Goal: Browse casually: Explore the website without a specific task or goal

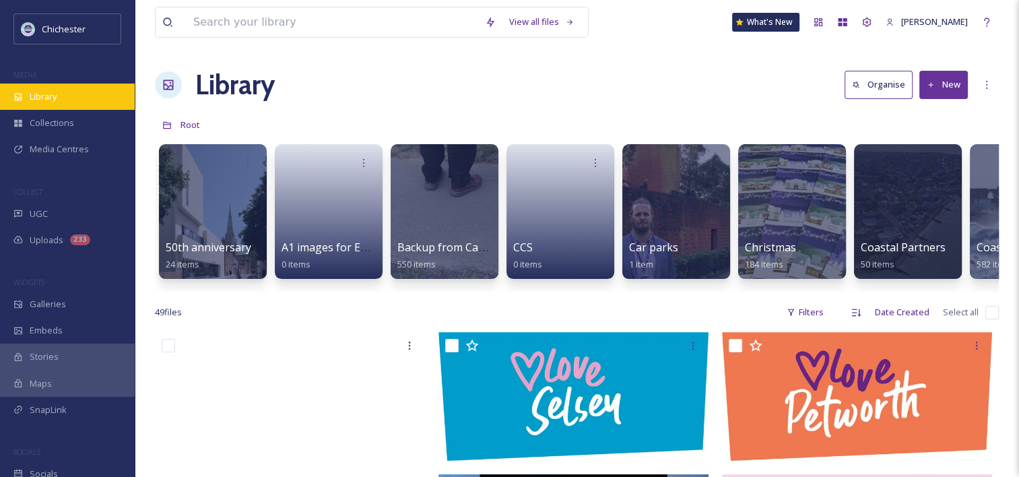
click at [72, 98] on div "Library" at bounding box center [67, 97] width 135 height 26
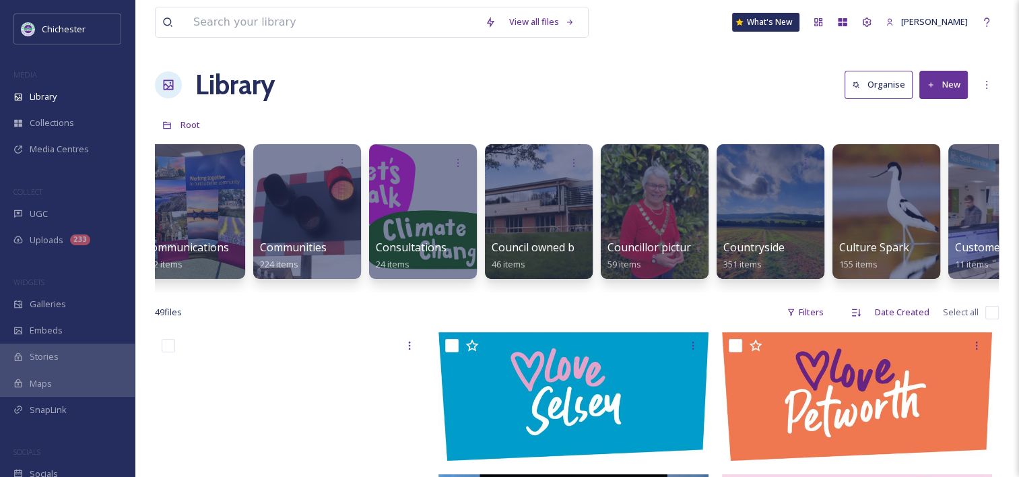
scroll to position [0, 961]
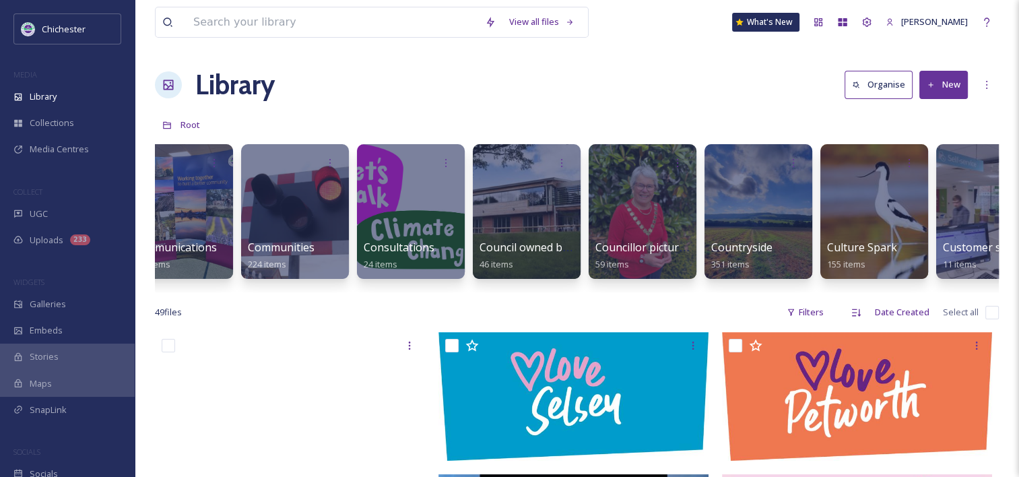
click at [986, 290] on div "50th anniversary 24 items A1 images for EPH walls 0 items Backup from Camera 55…" at bounding box center [577, 214] width 844 height 155
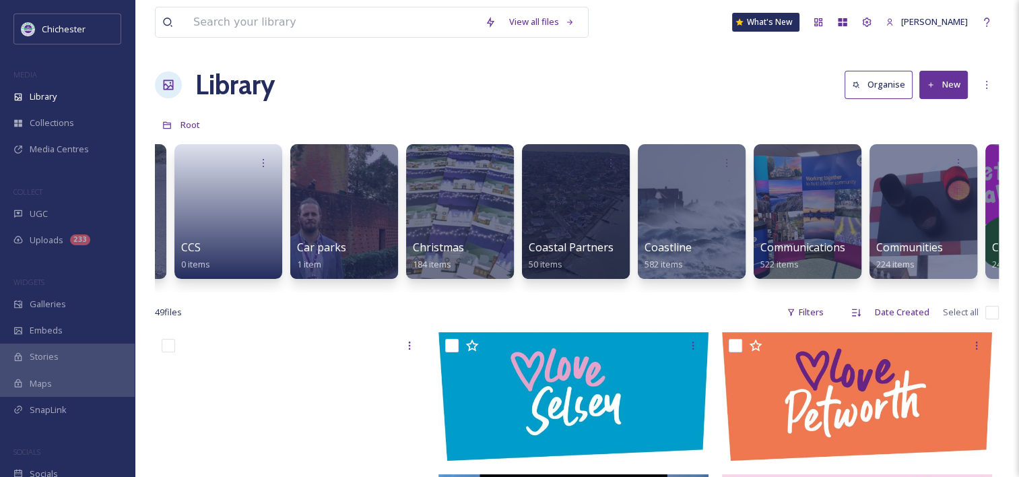
scroll to position [0, 323]
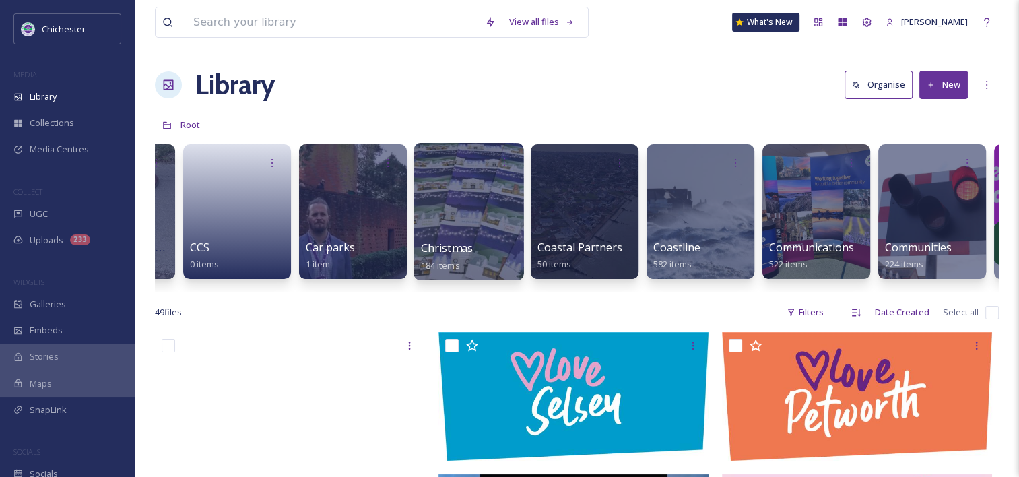
click at [434, 249] on span "Christmas" at bounding box center [447, 248] width 53 height 15
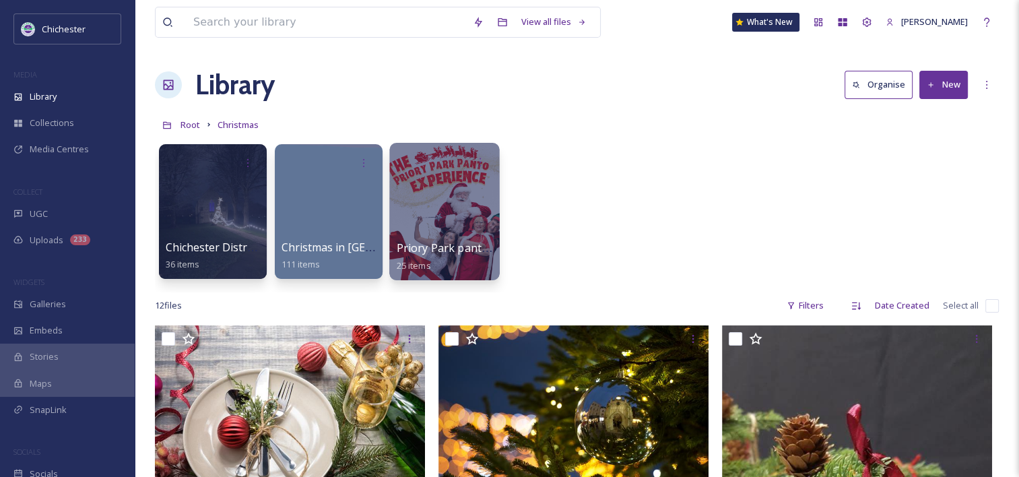
click at [407, 218] on div at bounding box center [444, 211] width 110 height 137
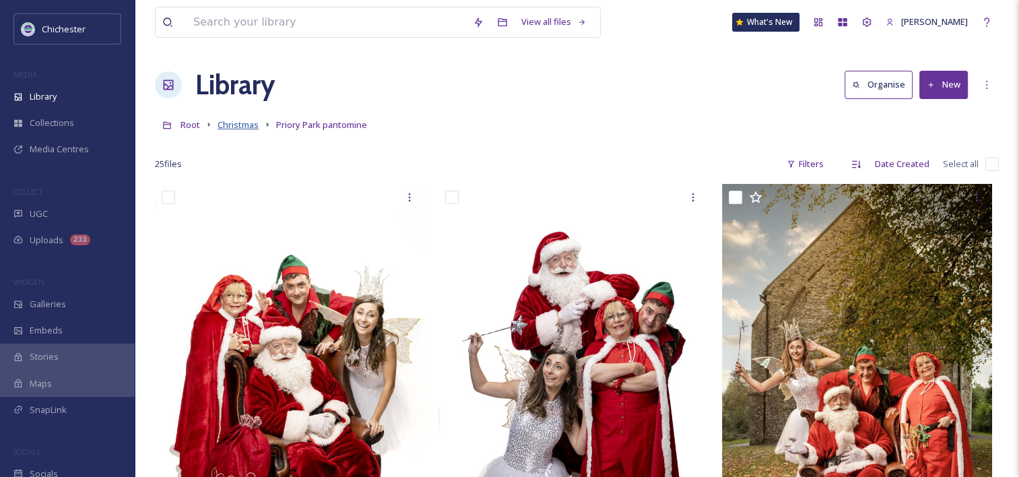
click at [230, 123] on span "Christmas" at bounding box center [238, 125] width 41 height 12
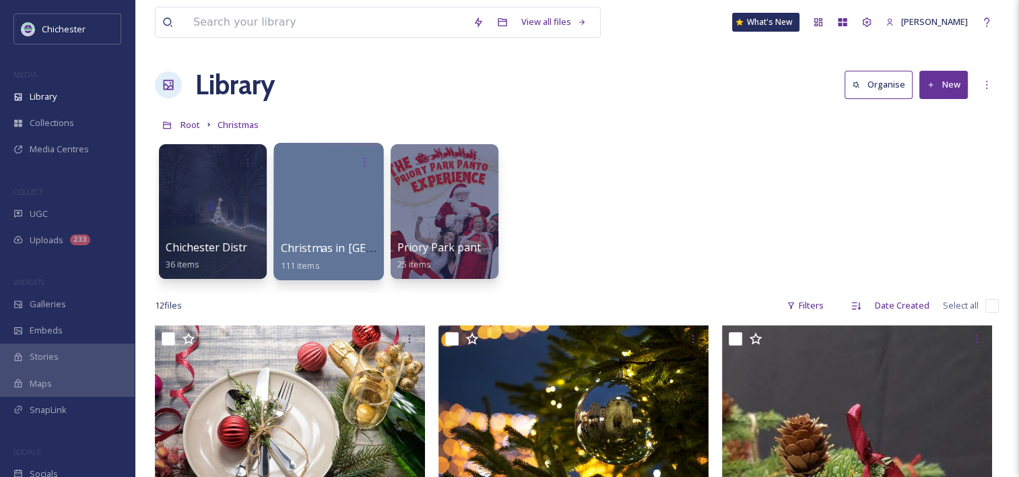
click at [338, 191] on div at bounding box center [329, 211] width 110 height 137
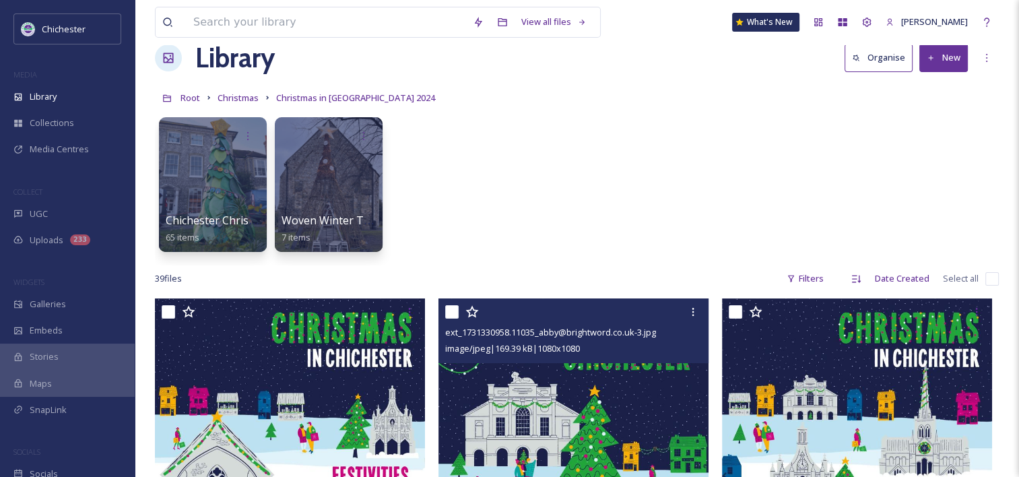
scroll to position [27, 0]
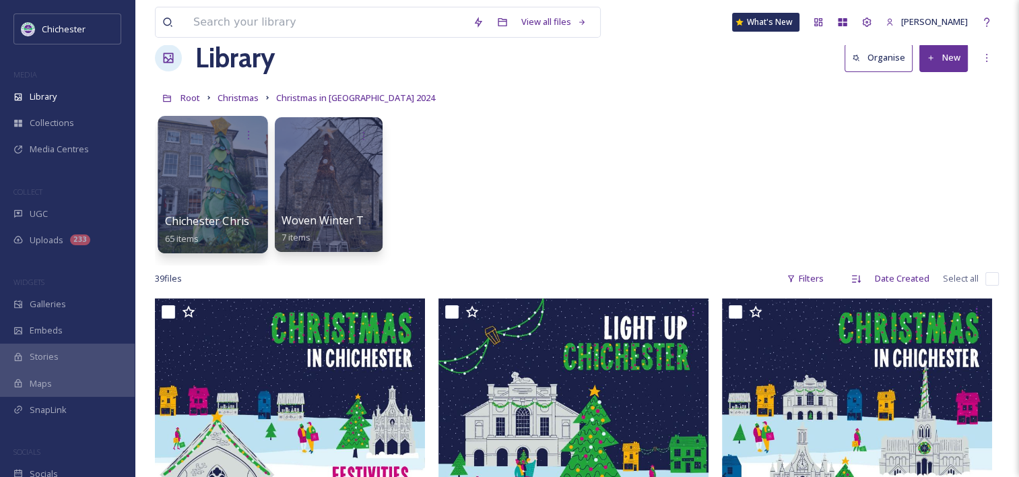
click at [228, 171] on div at bounding box center [213, 184] width 110 height 137
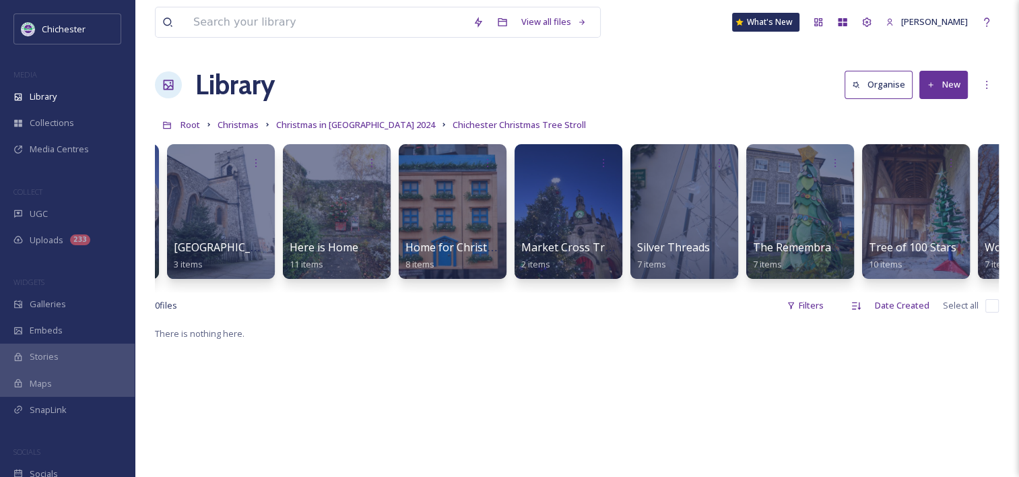
scroll to position [0, 315]
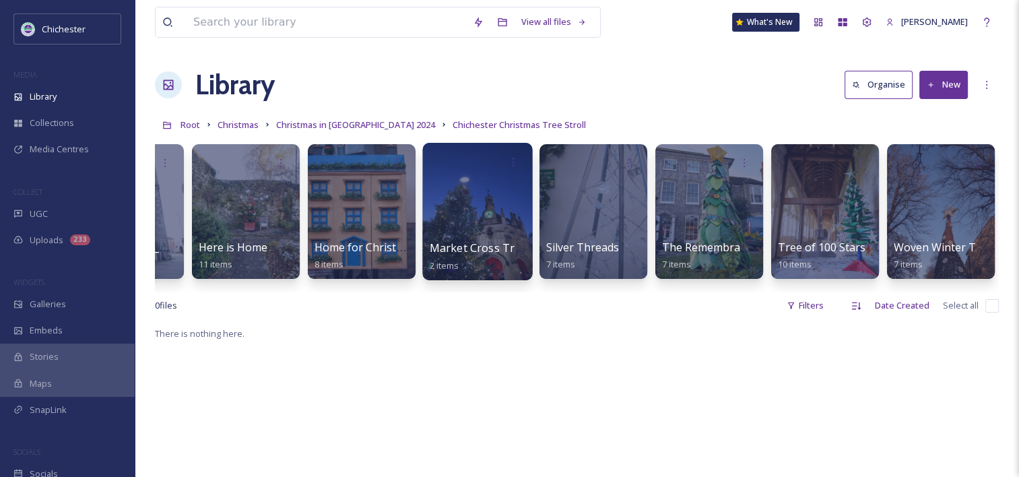
click at [439, 247] on span "Market Cross Tree" at bounding box center [479, 248] width 98 height 15
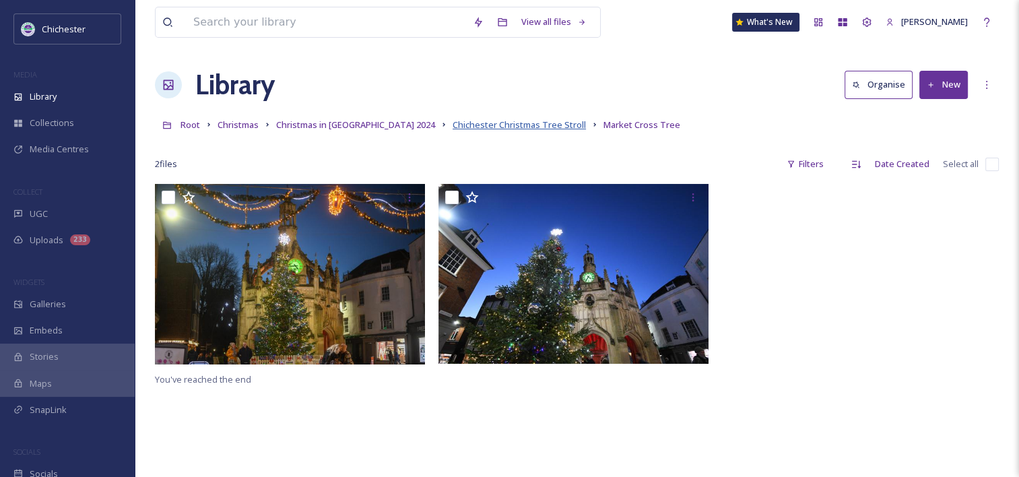
click at [482, 127] on span "Chichester Christmas Tree Stroll" at bounding box center [519, 125] width 133 height 12
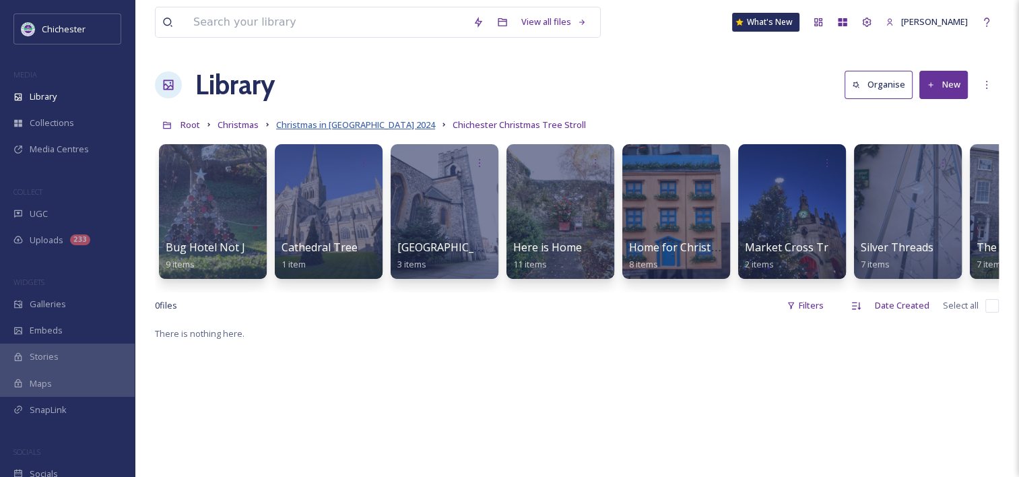
click at [375, 127] on span "Christmas in [GEOGRAPHIC_DATA] 2024" at bounding box center [355, 125] width 159 height 12
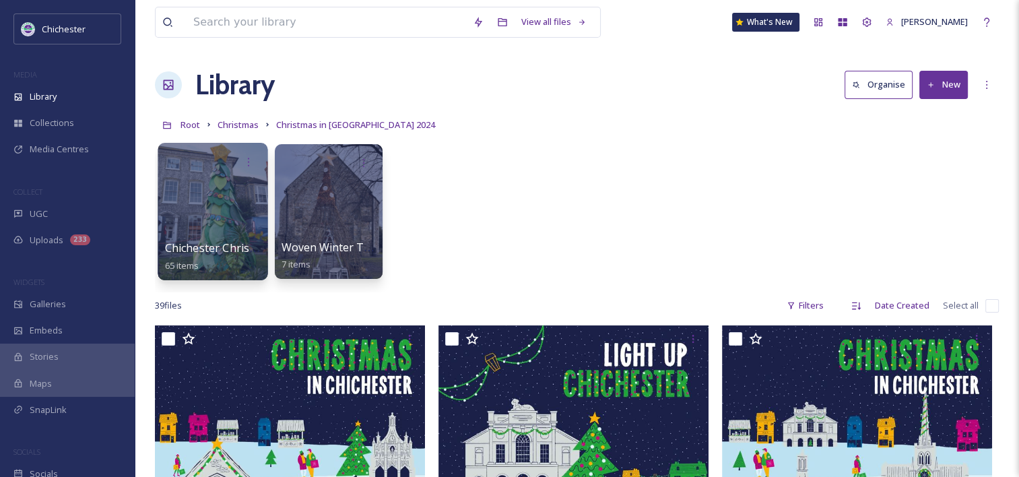
click at [229, 195] on div at bounding box center [213, 211] width 110 height 137
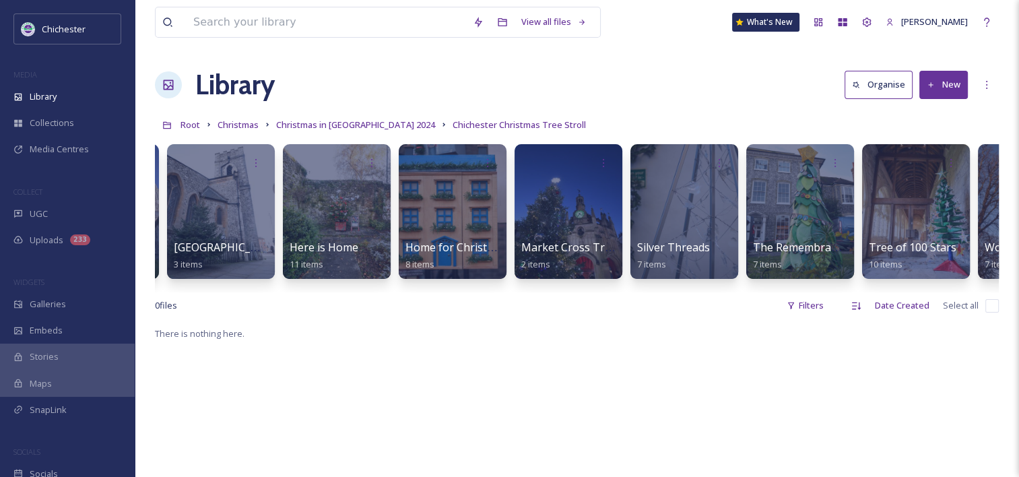
scroll to position [0, 315]
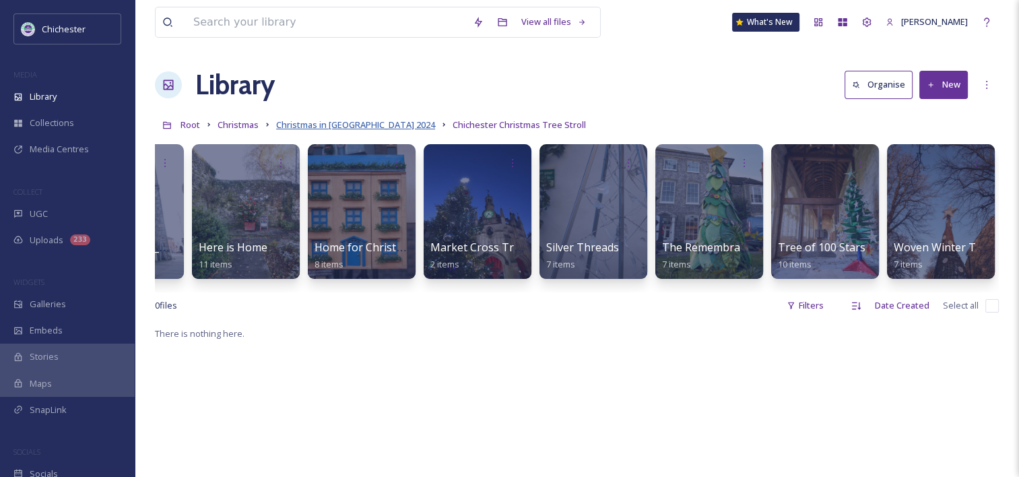
click at [350, 130] on span "Christmas in [GEOGRAPHIC_DATA] 2024" at bounding box center [355, 125] width 159 height 12
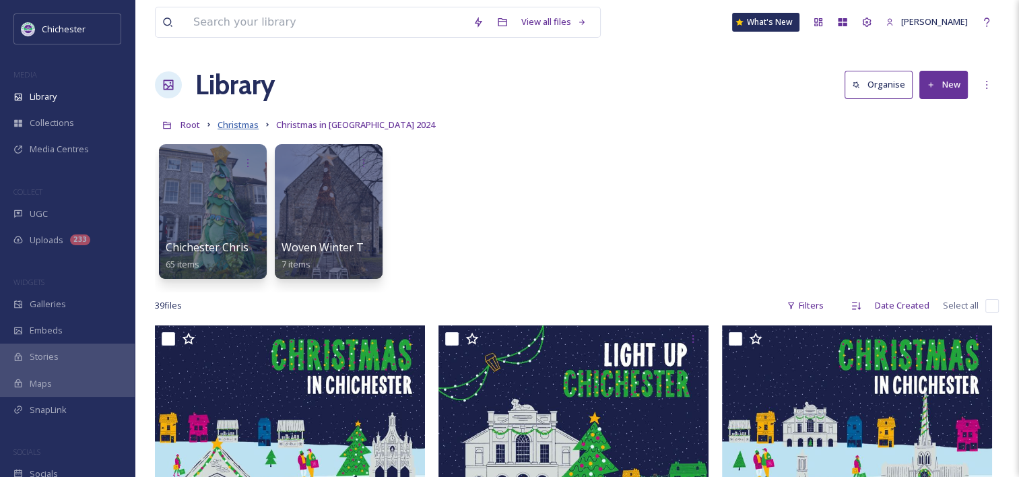
click at [242, 127] on span "Christmas" at bounding box center [238, 125] width 41 height 12
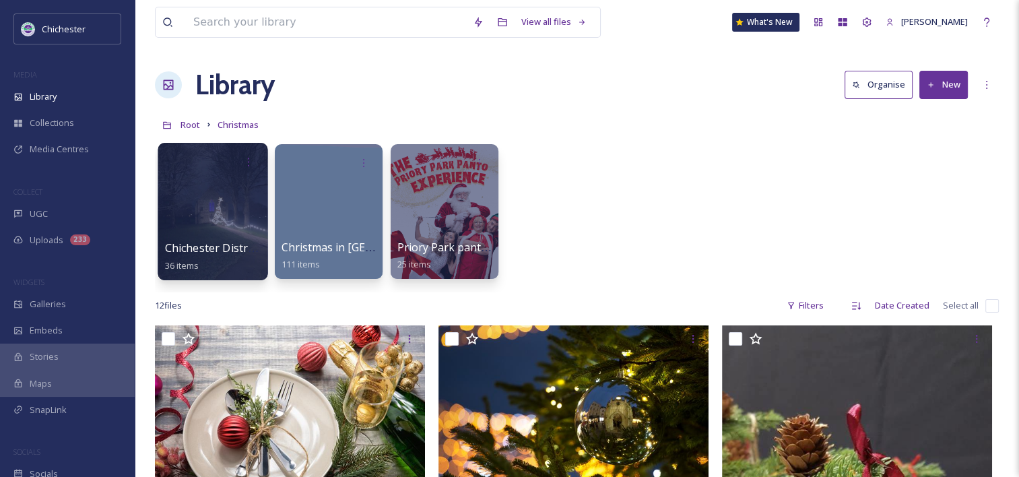
click at [224, 192] on div at bounding box center [213, 211] width 110 height 137
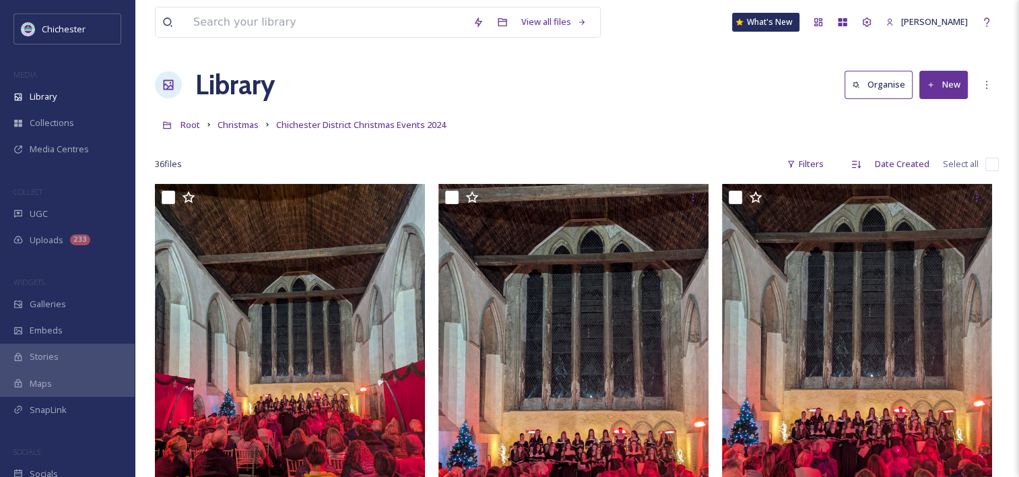
scroll to position [156, 0]
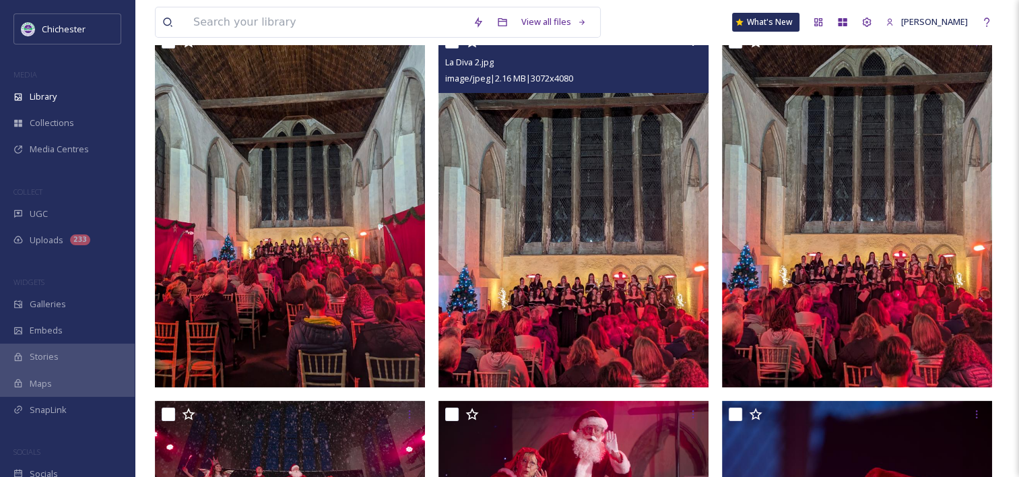
click at [590, 235] on img at bounding box center [574, 207] width 270 height 359
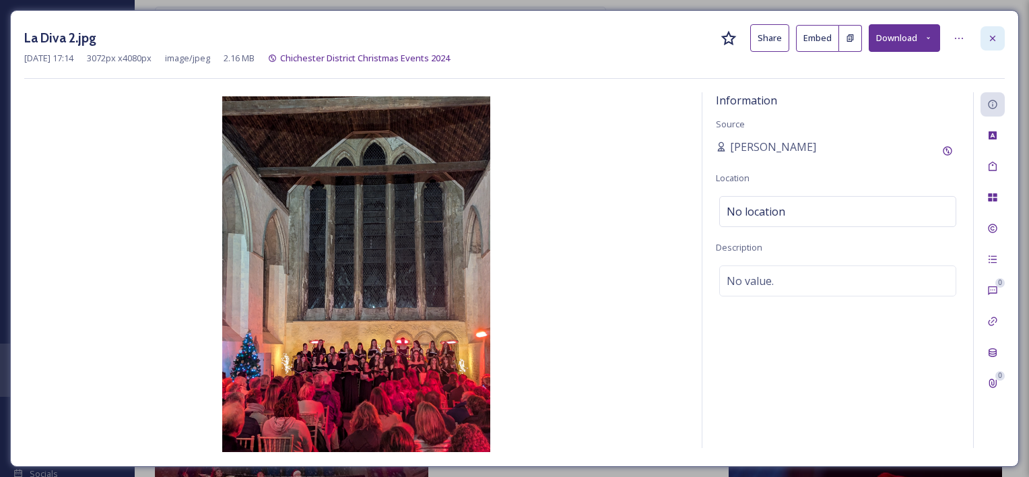
click at [992, 41] on icon at bounding box center [993, 38] width 11 height 11
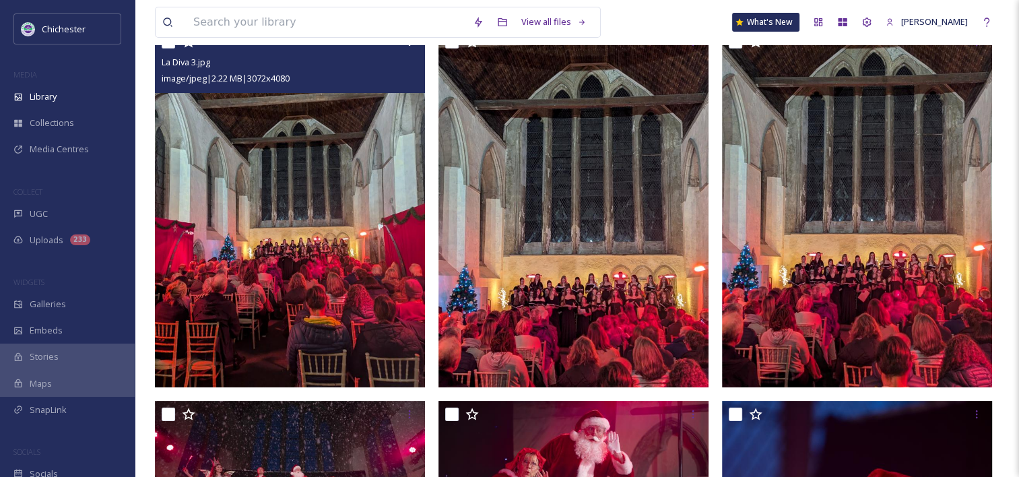
click at [323, 294] on img at bounding box center [290, 207] width 270 height 359
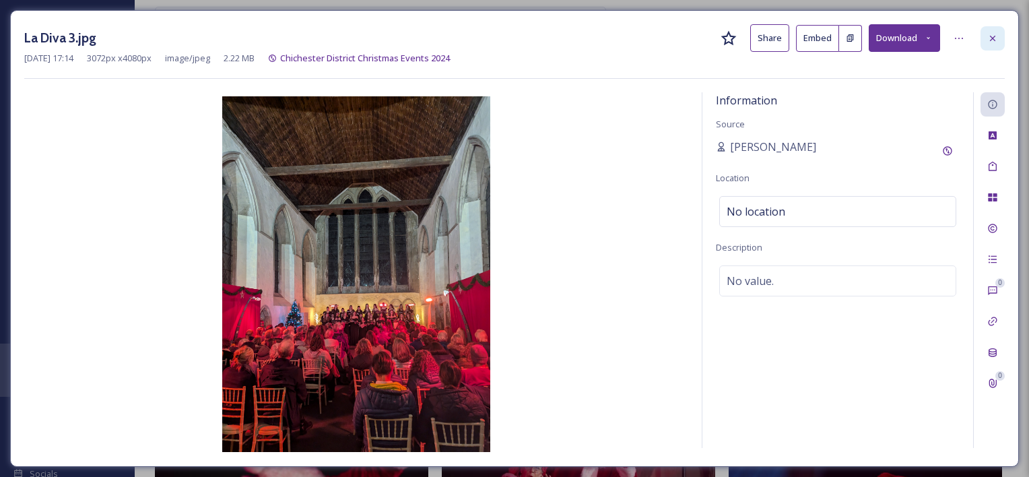
click at [992, 37] on icon at bounding box center [993, 38] width 11 height 11
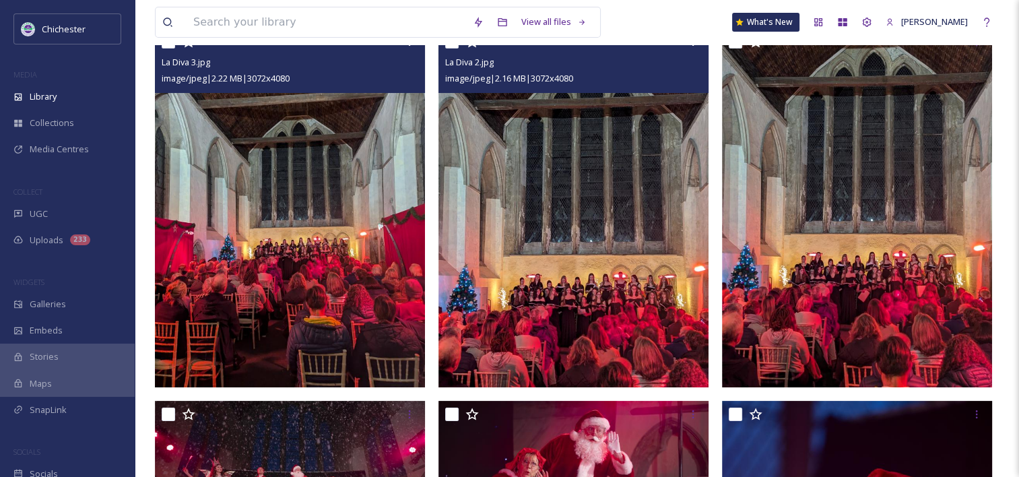
scroll to position [301, 0]
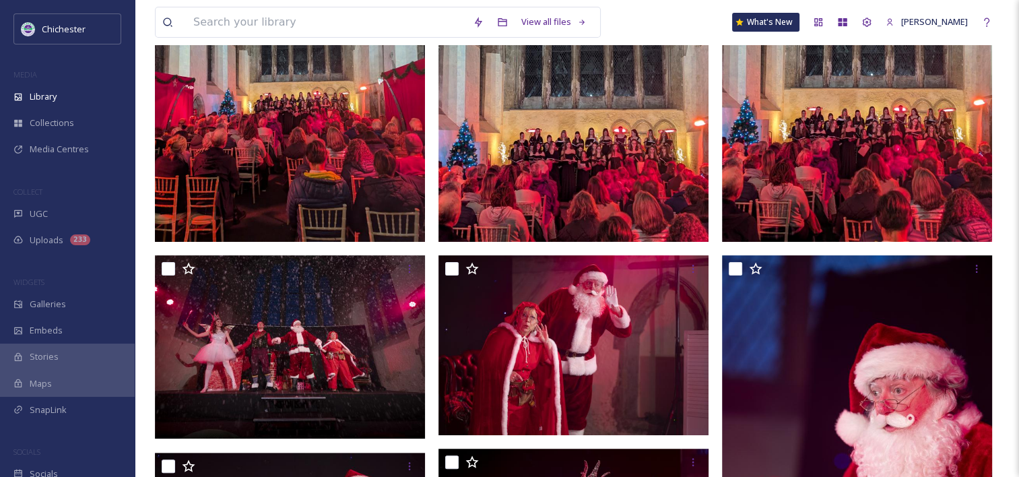
click at [373, 166] on img at bounding box center [290, 62] width 270 height 359
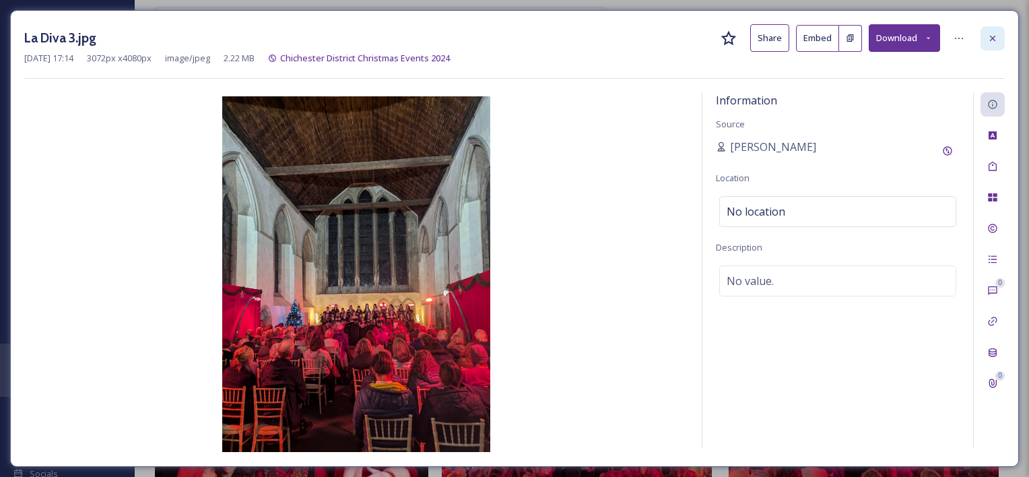
click at [988, 42] on icon at bounding box center [993, 38] width 11 height 11
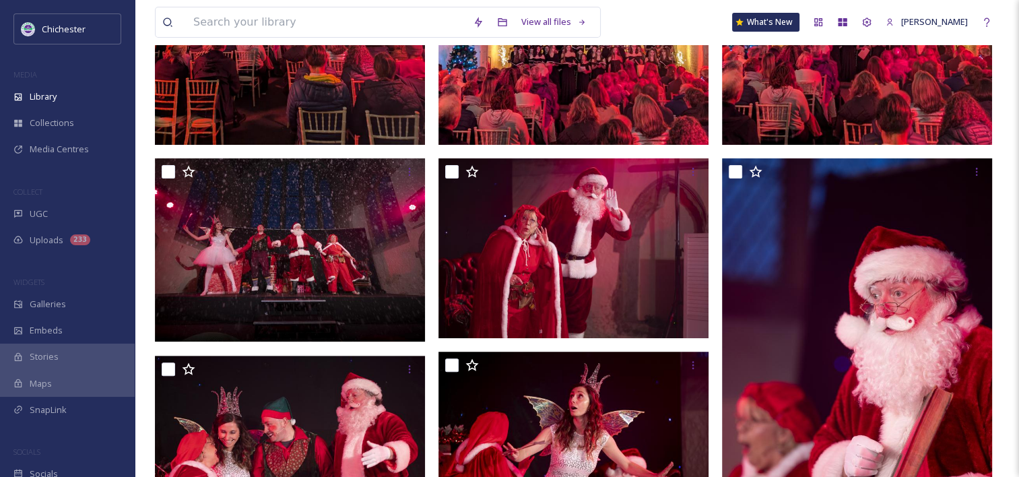
scroll to position [396, 0]
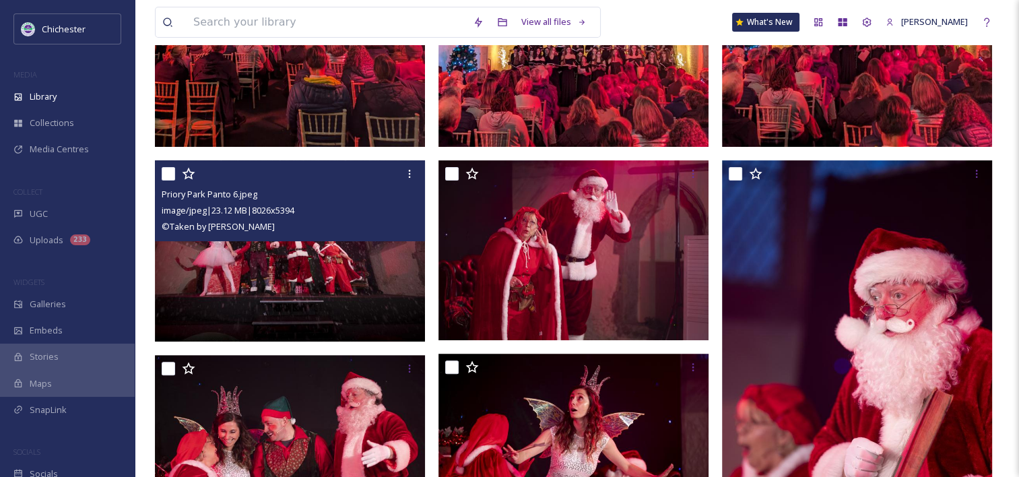
click at [339, 278] on img at bounding box center [290, 250] width 270 height 181
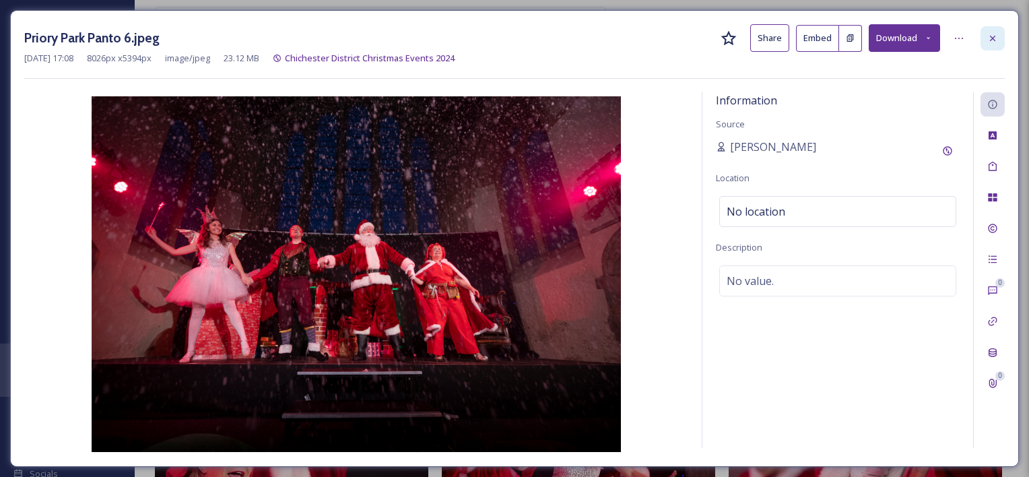
click at [995, 40] on icon at bounding box center [992, 37] width 5 height 5
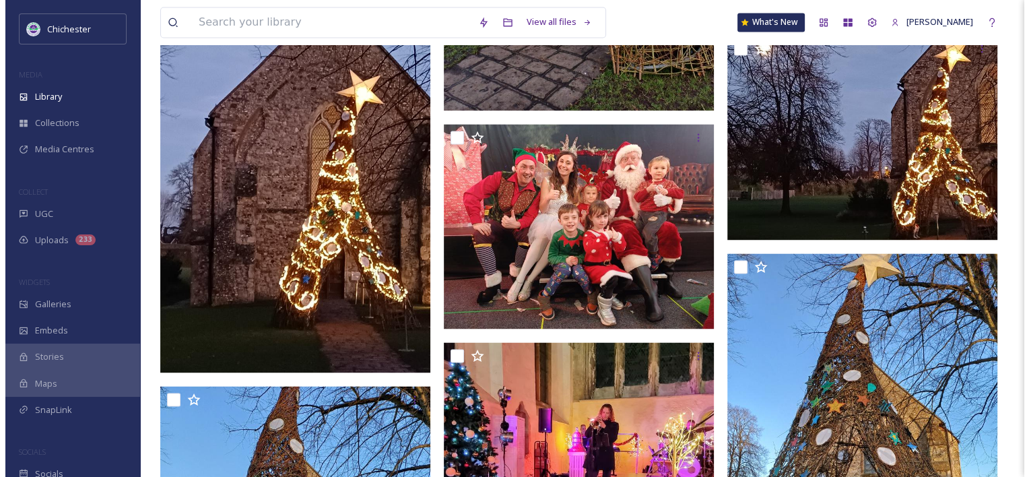
scroll to position [2112, 0]
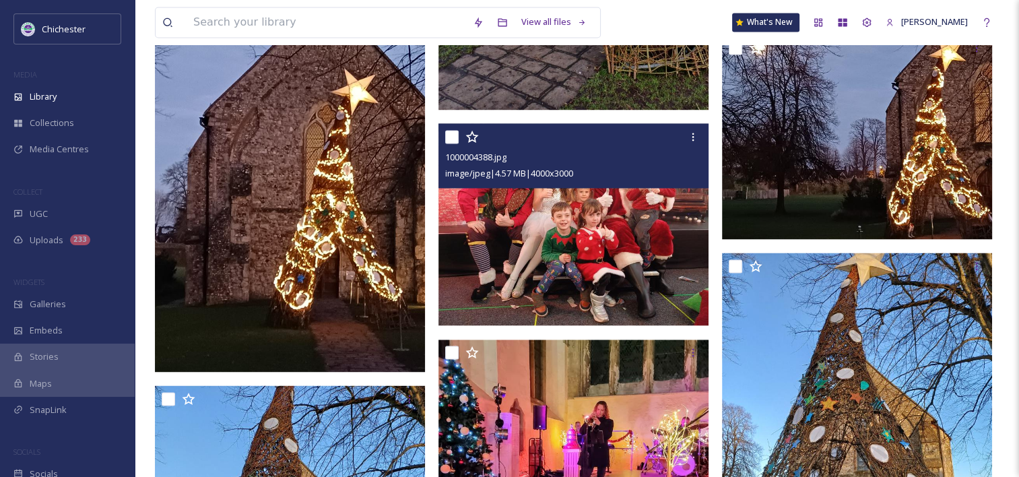
click at [574, 261] on img at bounding box center [574, 224] width 270 height 203
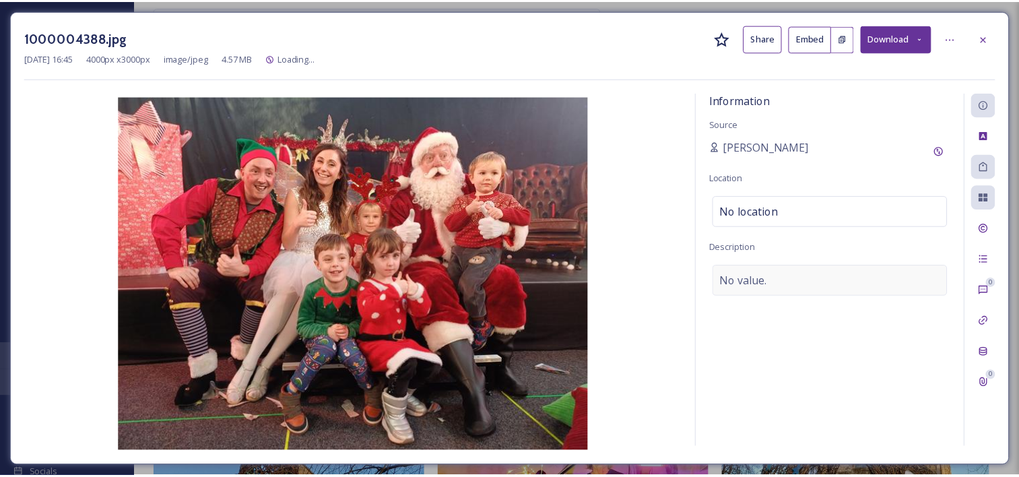
scroll to position [2116, 0]
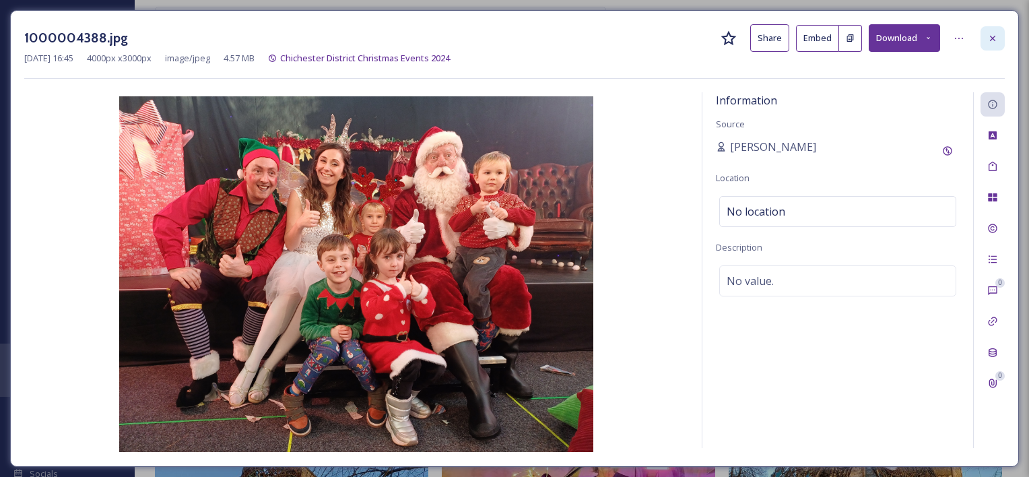
click at [986, 43] on div at bounding box center [993, 38] width 24 height 24
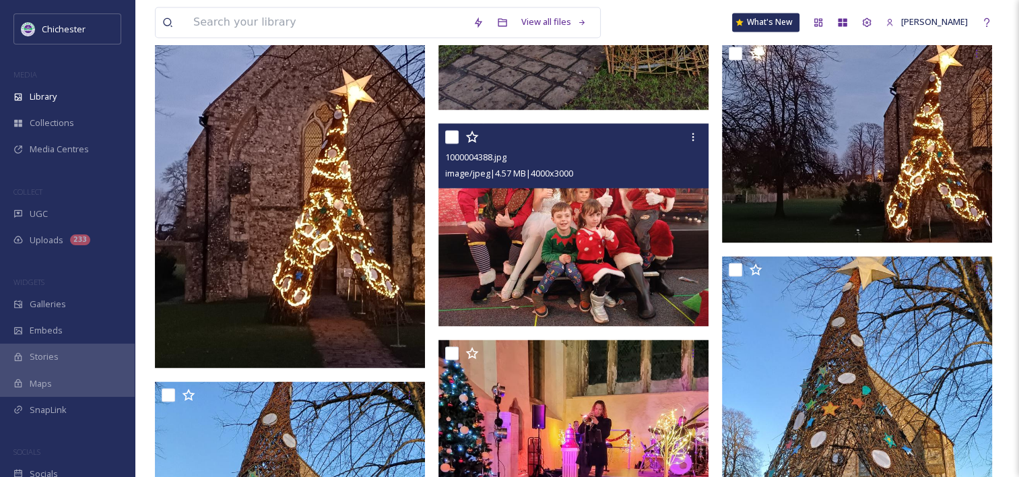
click at [492, 316] on img at bounding box center [574, 224] width 270 height 203
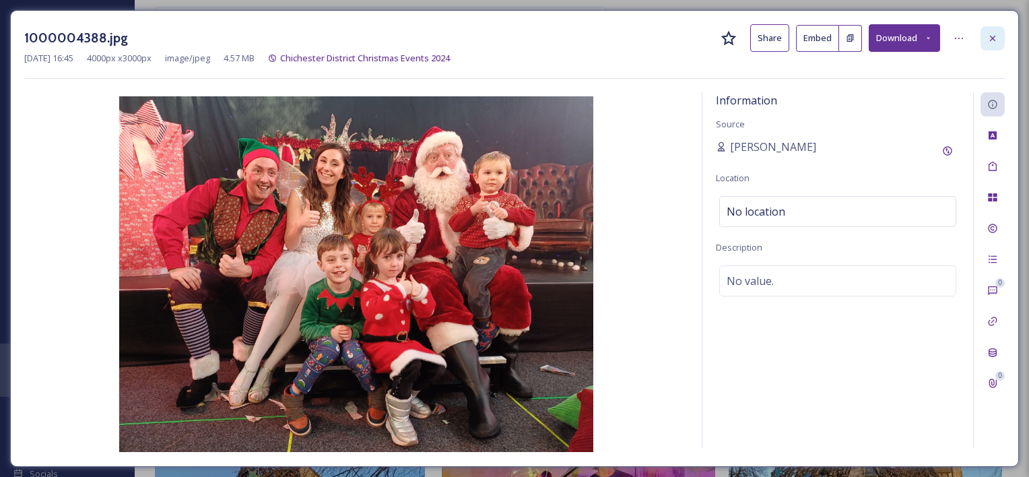
click at [992, 35] on icon at bounding box center [993, 38] width 11 height 11
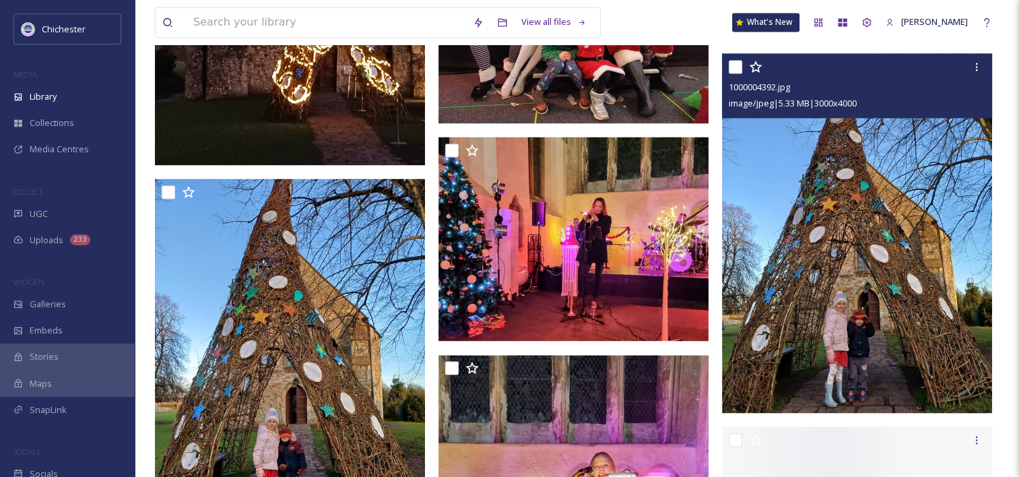
scroll to position [2320, 0]
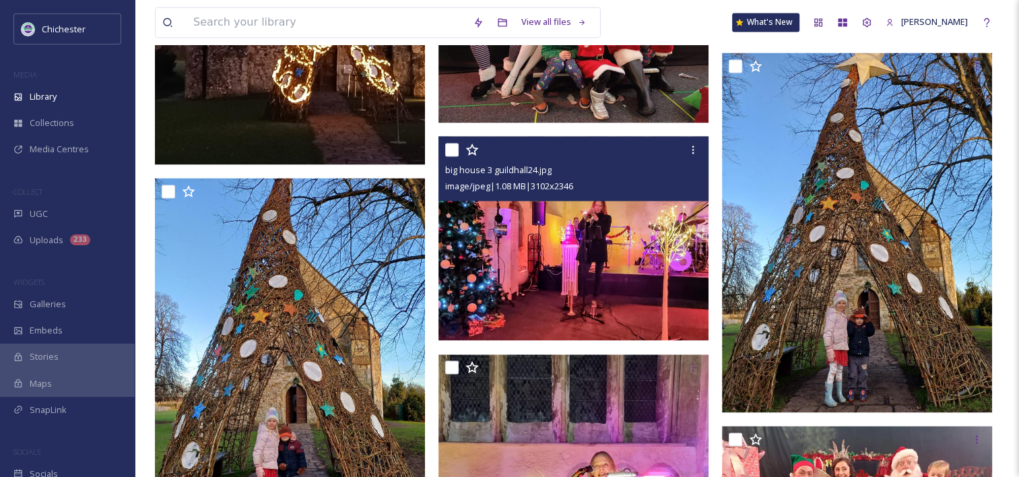
click at [643, 295] on img at bounding box center [574, 238] width 270 height 204
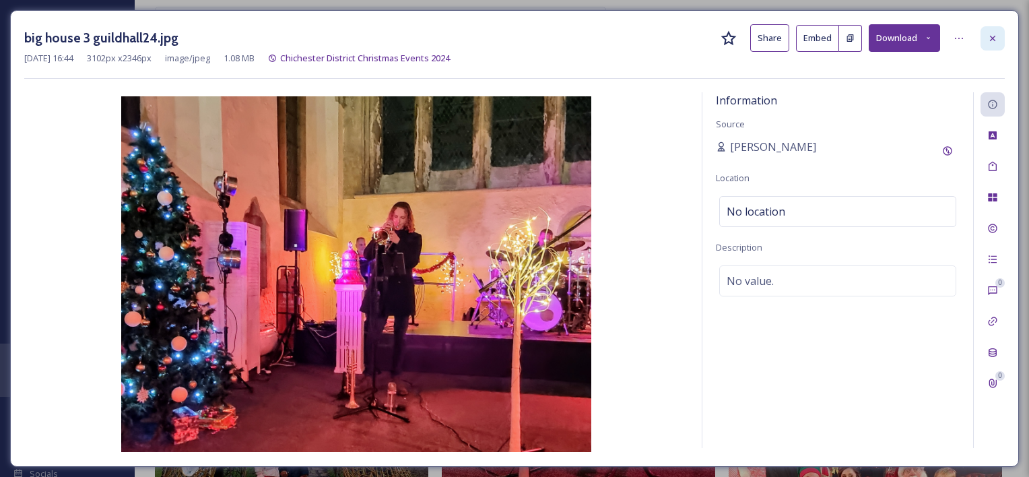
click at [996, 38] on icon at bounding box center [993, 38] width 11 height 11
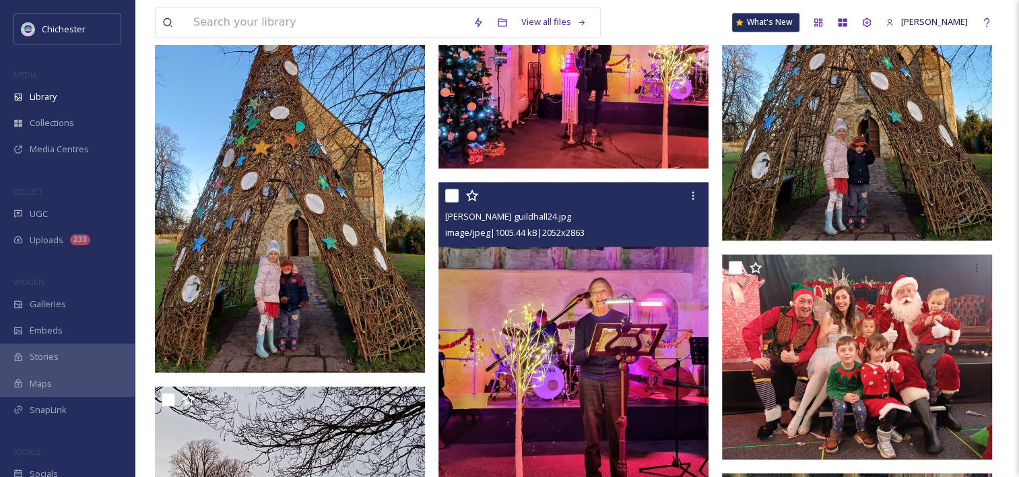
scroll to position [2505, 0]
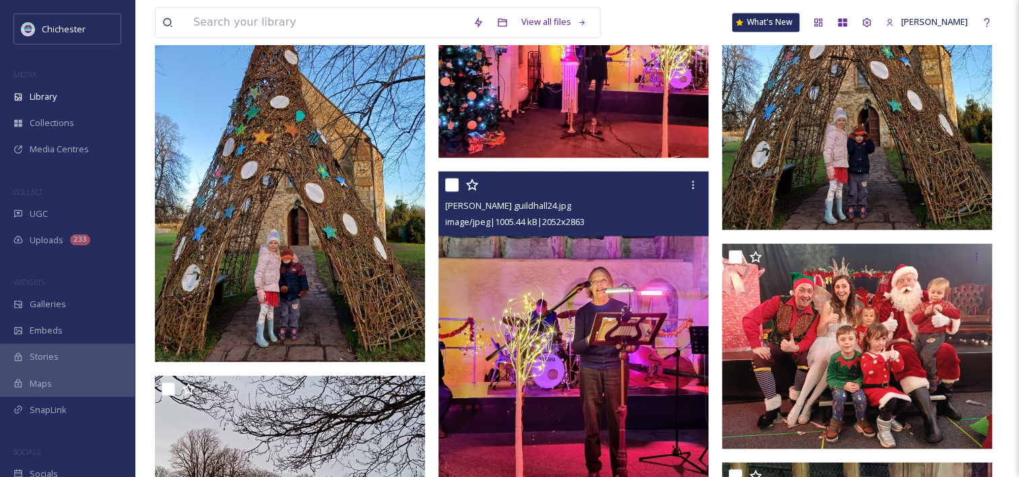
click at [596, 354] on img at bounding box center [574, 359] width 270 height 377
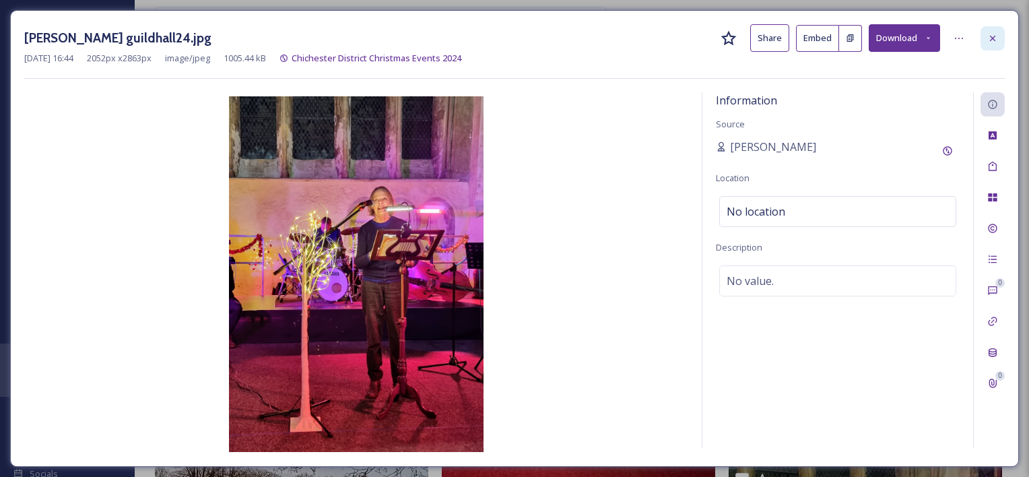
click at [1004, 35] on div at bounding box center [993, 38] width 24 height 24
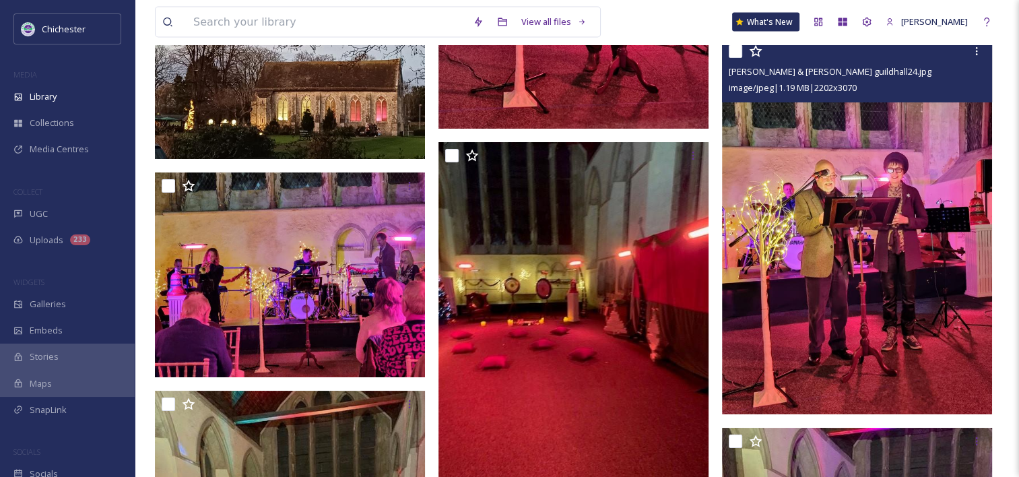
scroll to position [2929, 0]
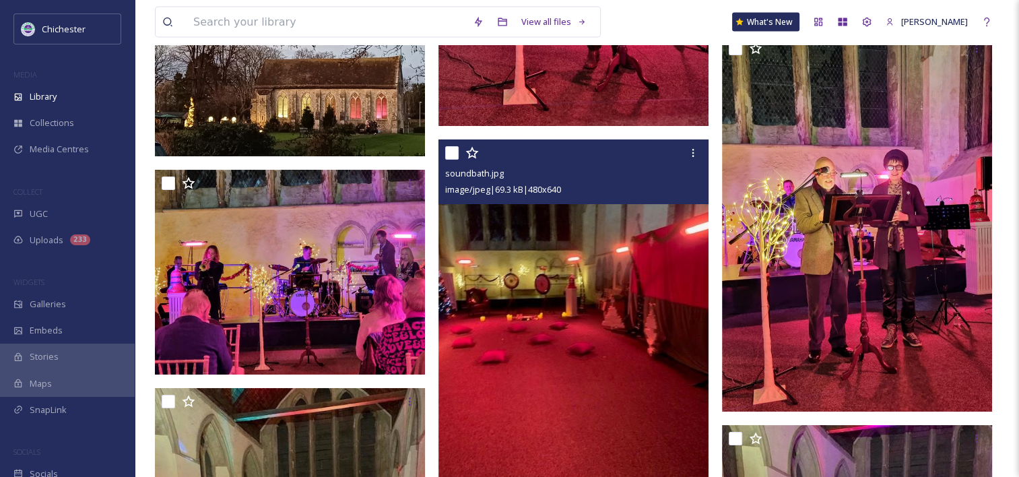
click at [653, 337] on img at bounding box center [574, 319] width 270 height 360
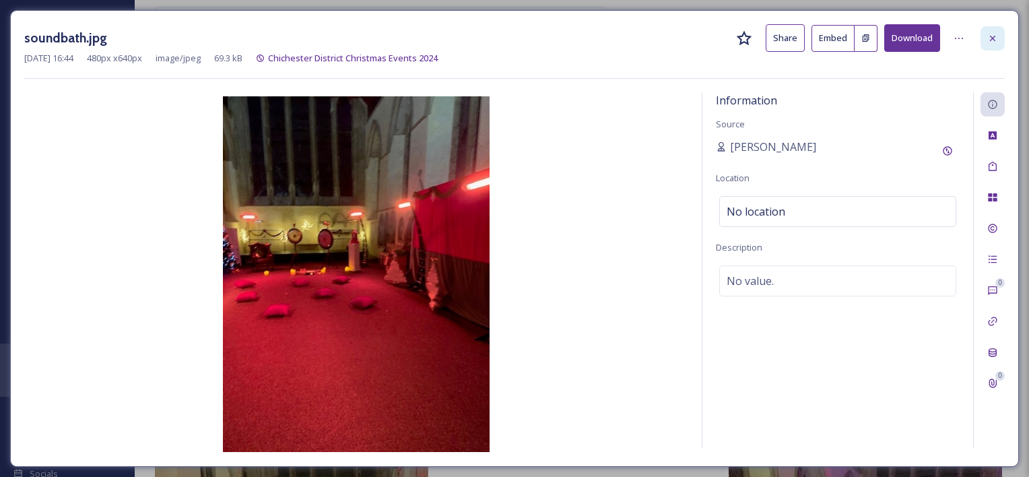
click at [989, 43] on div at bounding box center [993, 38] width 24 height 24
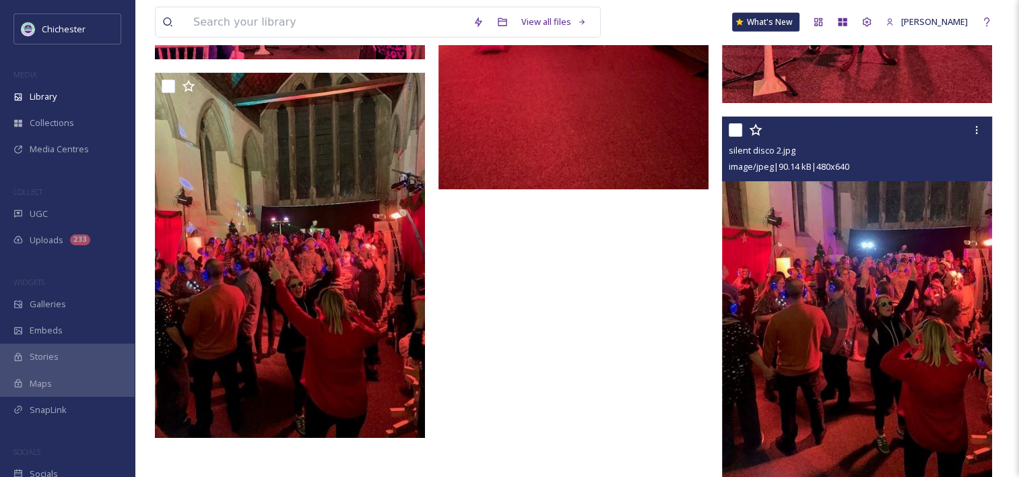
scroll to position [3246, 0]
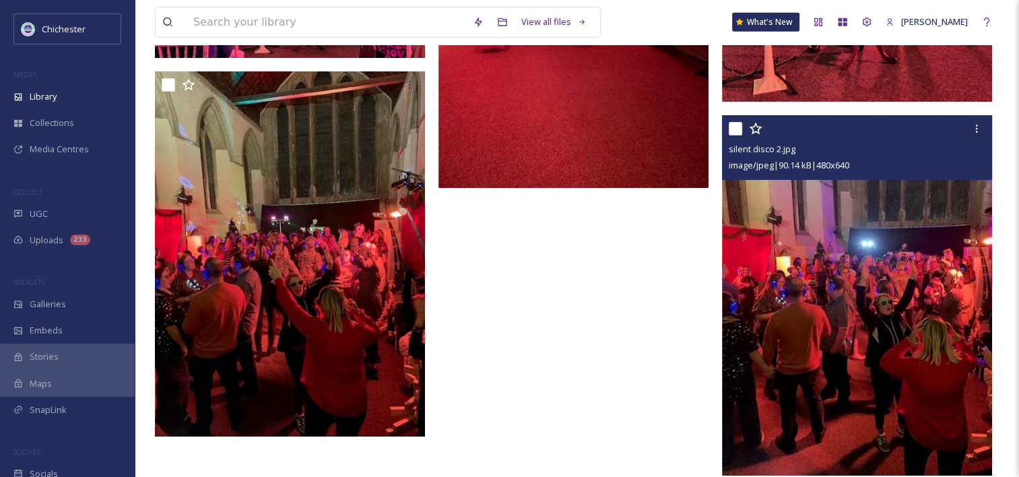
click at [787, 256] on img at bounding box center [857, 295] width 270 height 360
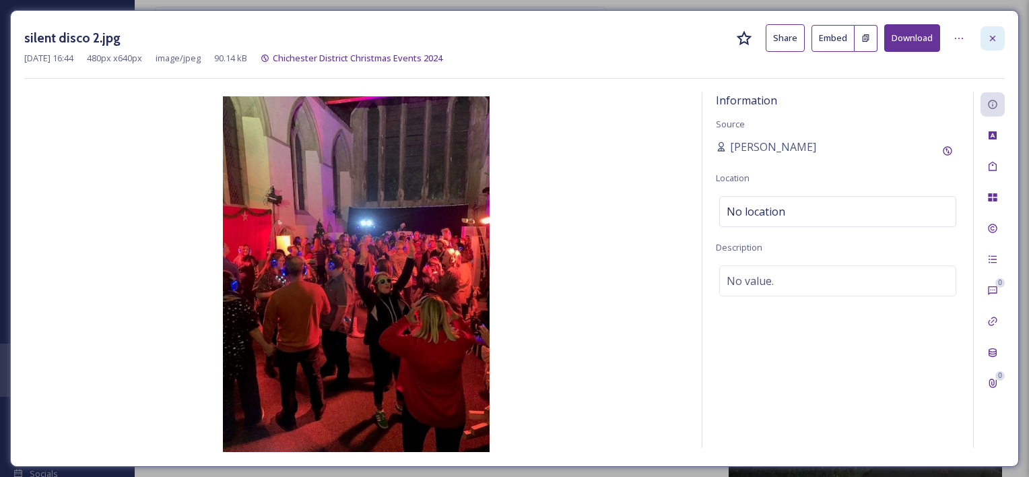
click at [995, 39] on icon at bounding box center [993, 38] width 11 height 11
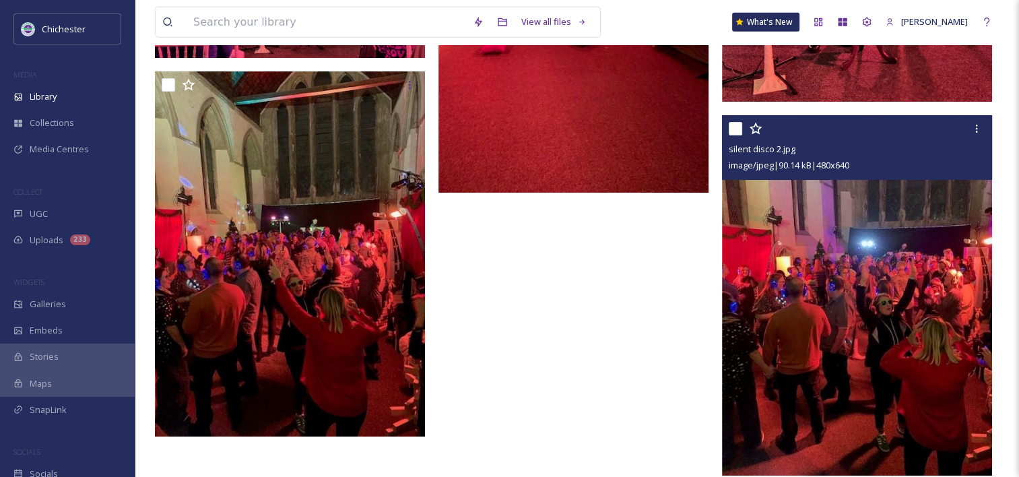
click at [761, 291] on img at bounding box center [857, 295] width 270 height 360
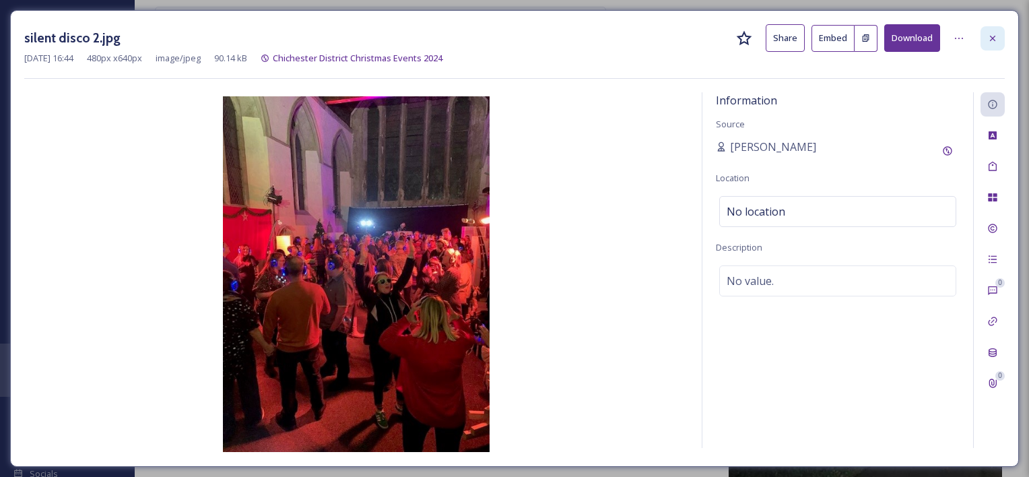
click at [990, 43] on div at bounding box center [993, 38] width 24 height 24
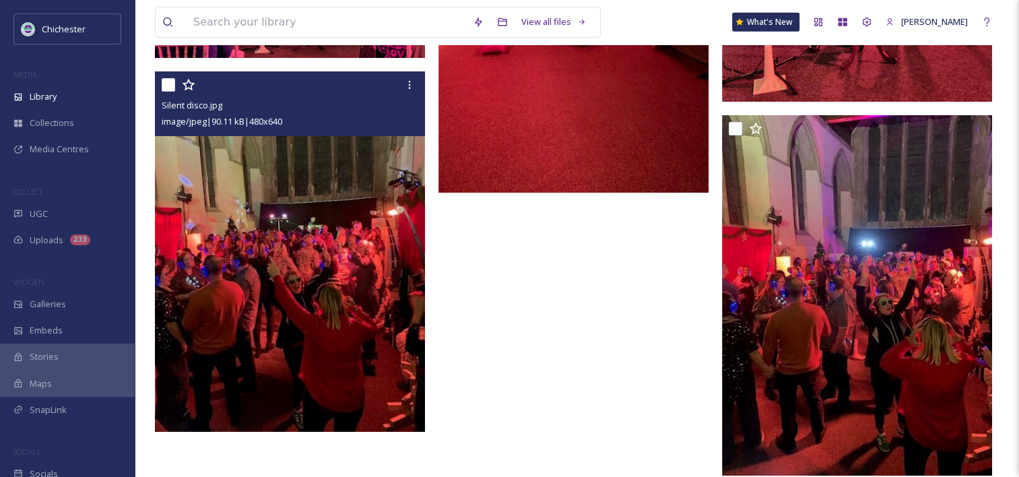
click at [362, 304] on img at bounding box center [290, 251] width 270 height 360
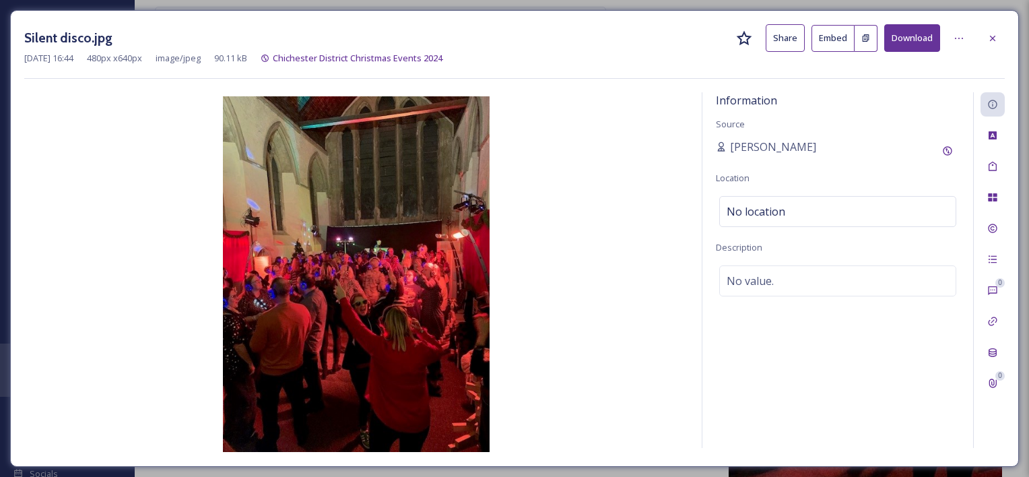
click at [425, 226] on img at bounding box center [356, 274] width 664 height 356
click at [997, 38] on icon at bounding box center [993, 38] width 11 height 11
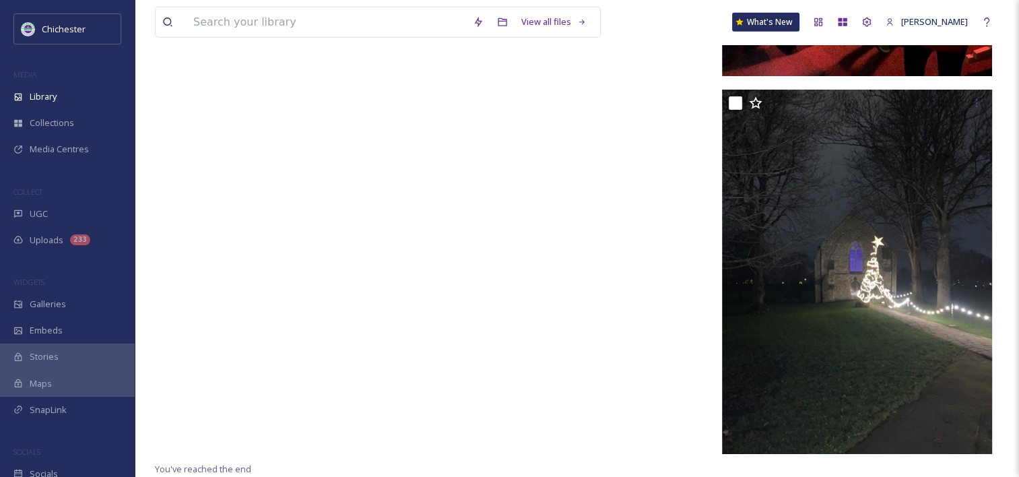
scroll to position [3641, 0]
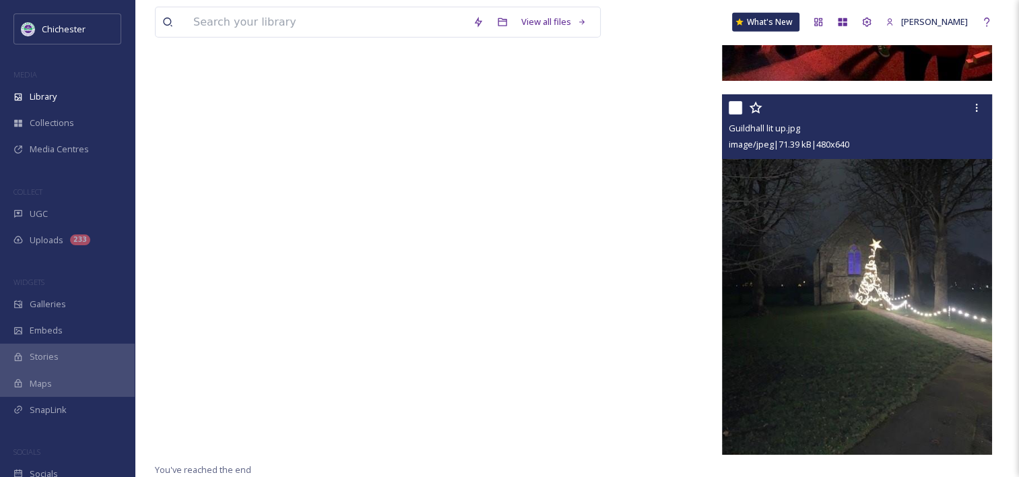
click at [803, 309] on img at bounding box center [857, 274] width 270 height 360
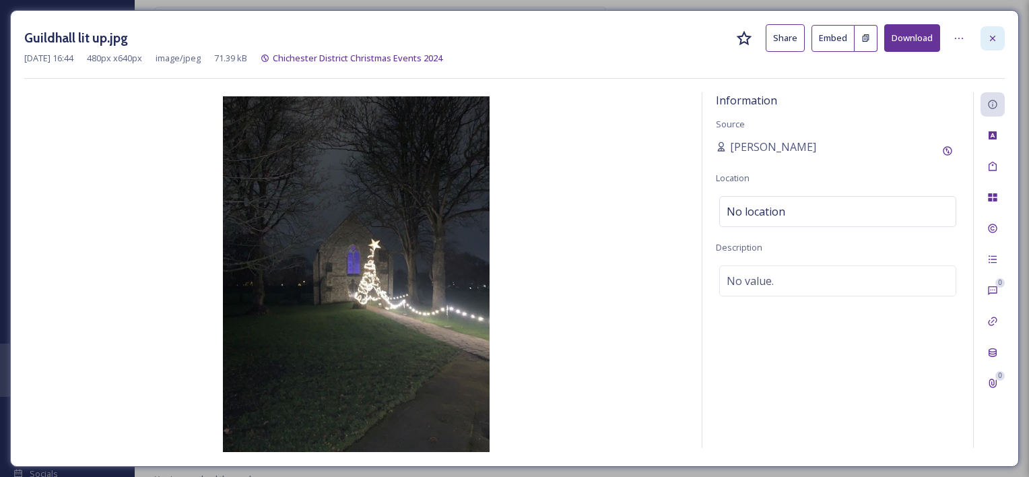
click at [996, 36] on icon at bounding box center [993, 38] width 11 height 11
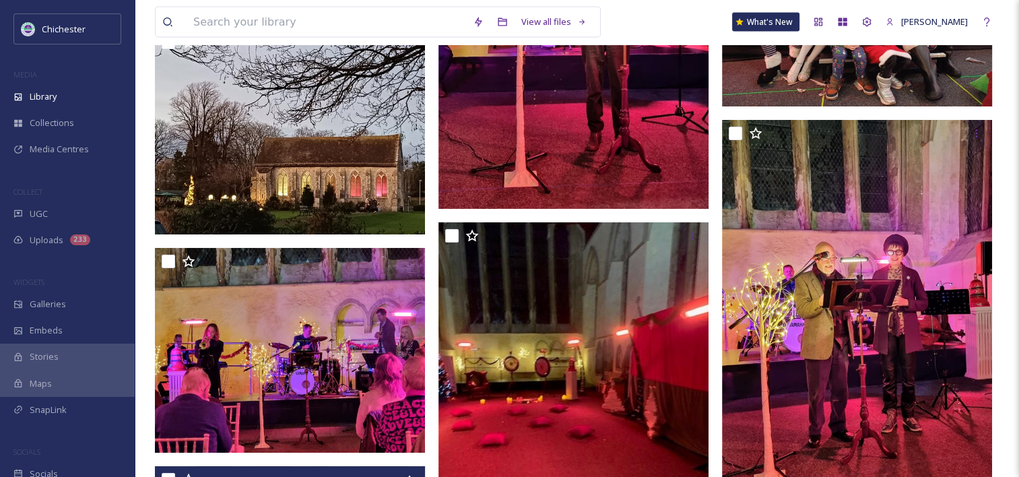
scroll to position [2850, 0]
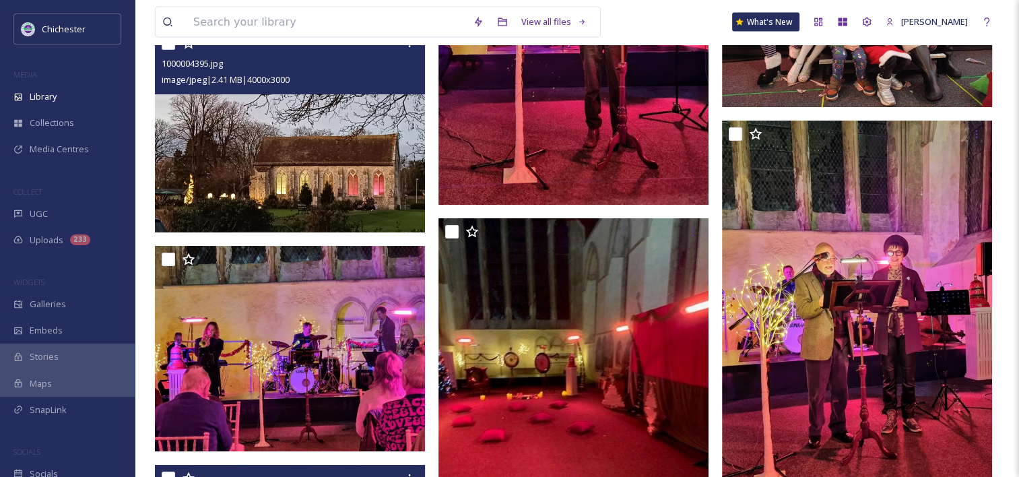
click at [377, 201] on img at bounding box center [290, 131] width 270 height 203
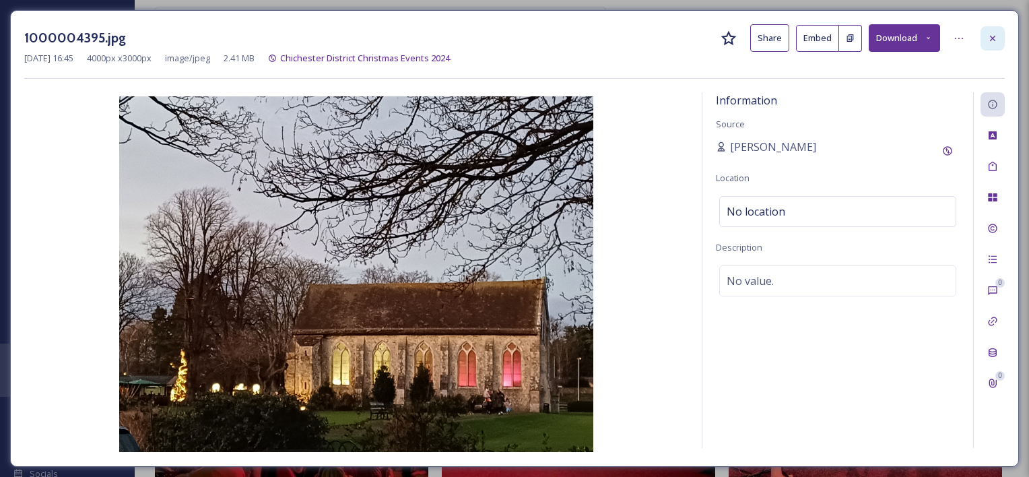
click at [998, 34] on div at bounding box center [993, 38] width 24 height 24
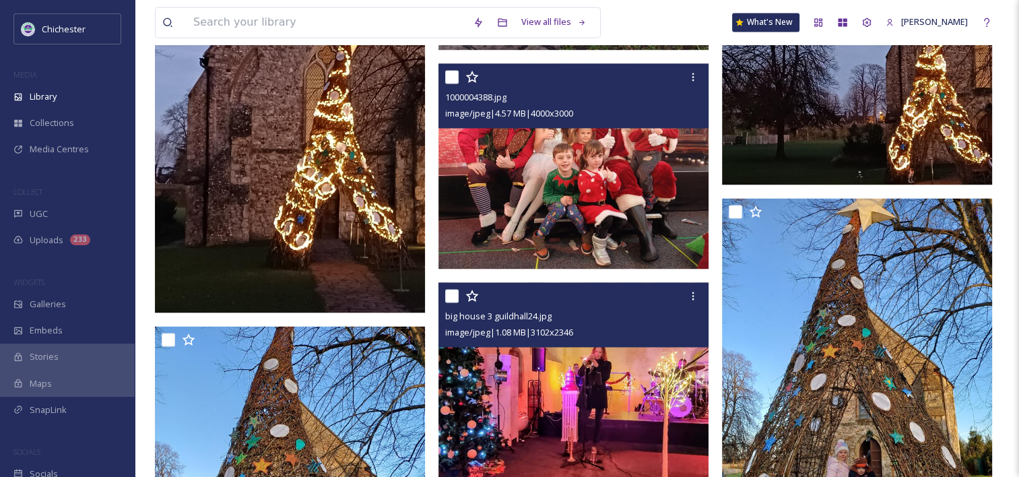
scroll to position [2175, 0]
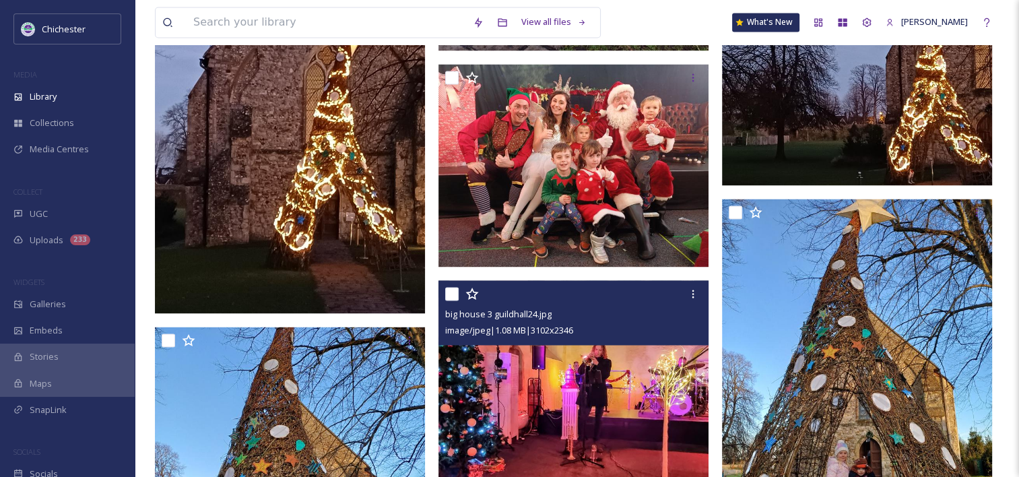
click at [577, 358] on img at bounding box center [574, 382] width 270 height 204
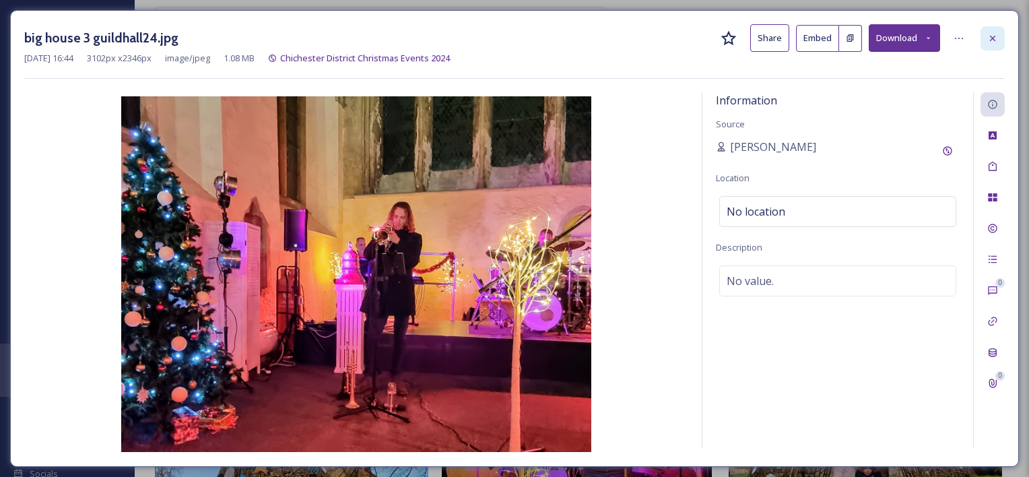
click at [990, 38] on icon at bounding box center [993, 38] width 11 height 11
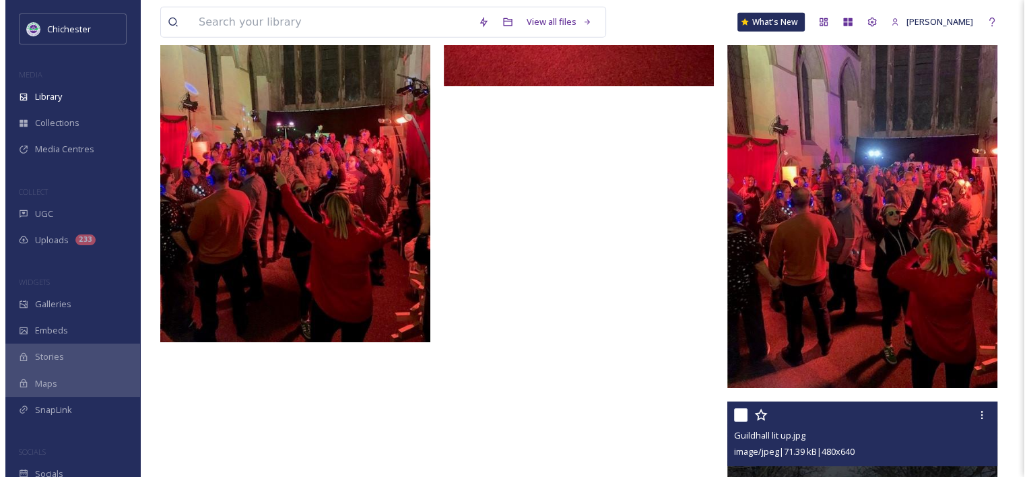
scroll to position [3348, 0]
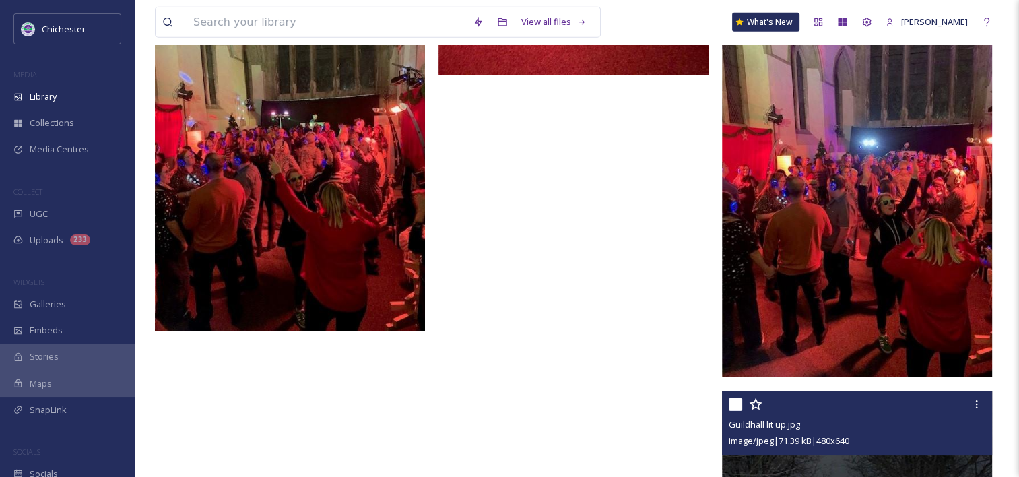
click at [344, 181] on img at bounding box center [292, 149] width 274 height 364
